Goal: Task Accomplishment & Management: Manage account settings

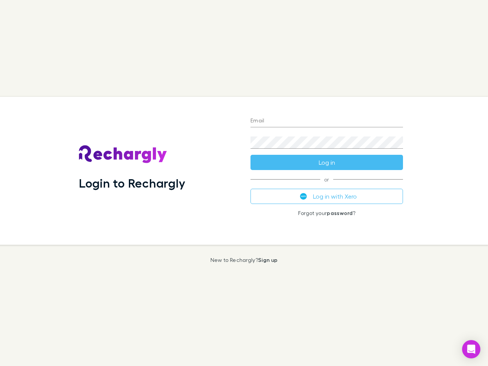
click at [244, 183] on div "Login to Rechargly" at bounding box center [159, 171] width 172 height 148
click at [327, 121] on input "Email" at bounding box center [326, 121] width 153 height 12
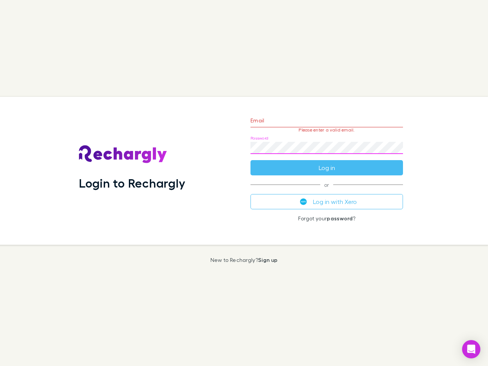
click at [327, 162] on form "Email Please enter a valid email. Password Log in" at bounding box center [326, 142] width 153 height 66
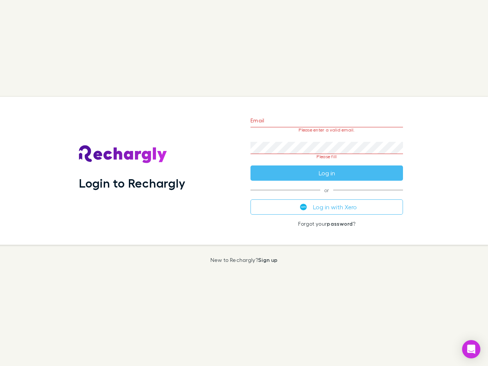
click at [327, 196] on div "Email Please enter a valid email. Password Please fill Log in or Log in with Xe…" at bounding box center [326, 171] width 165 height 148
click at [471, 349] on icon "Open Intercom Messenger" at bounding box center [471, 349] width 8 height 9
